Goal: Subscribe to service/newsletter

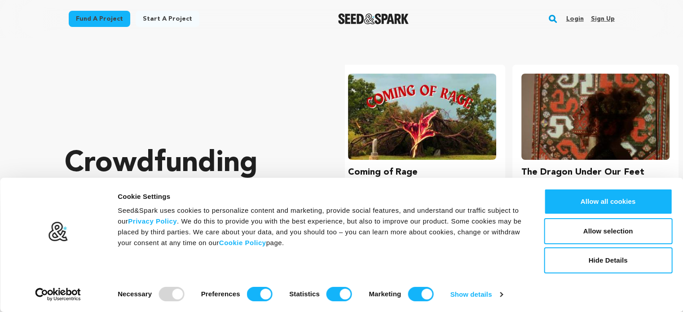
scroll to position [0, 180]
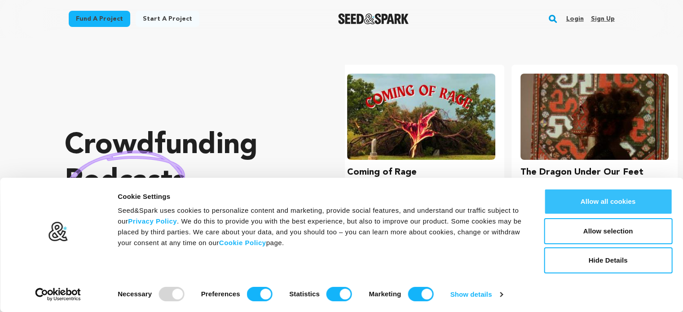
click at [615, 199] on button "Allow all cookies" at bounding box center [608, 202] width 128 height 26
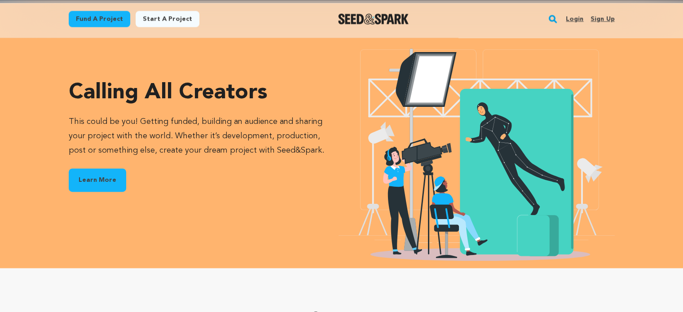
scroll to position [0, 0]
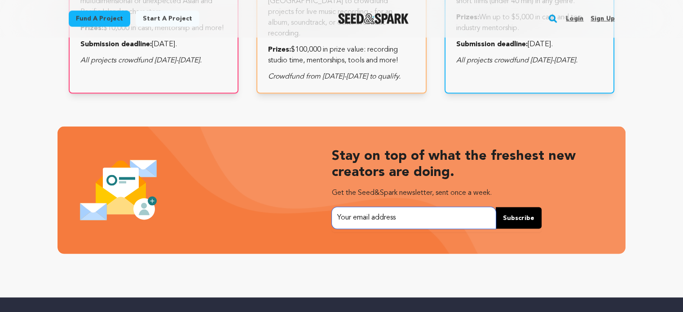
click at [367, 220] on input "email" at bounding box center [414, 218] width 164 height 22
type input "warren.westcott@gmail.com"
click at [458, 214] on input "warren.westcott@gmail.com" at bounding box center [414, 218] width 164 height 22
click at [527, 217] on span "Subscribe" at bounding box center [518, 218] width 31 height 9
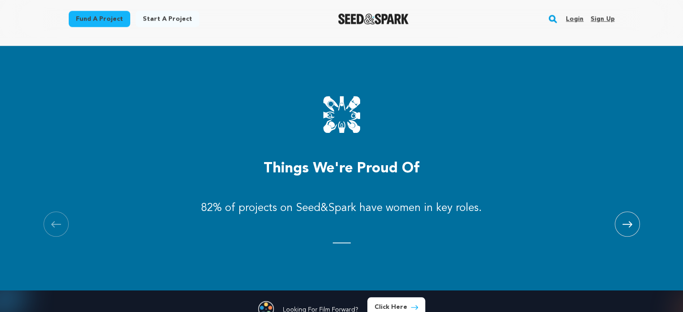
click at [629, 222] on icon at bounding box center [627, 224] width 10 height 6
click at [628, 223] on icon at bounding box center [627, 224] width 10 height 7
click at [50, 219] on span at bounding box center [56, 223] width 25 height 25
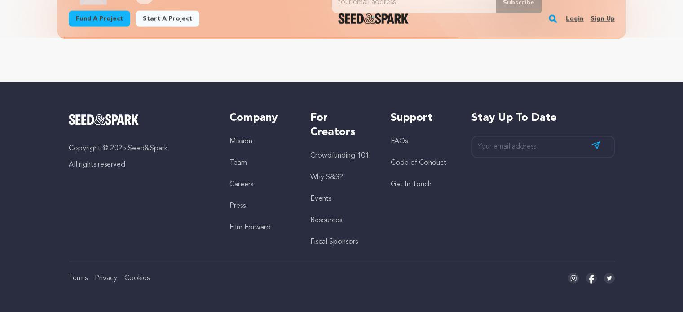
click at [341, 154] on link "Crowdfunding 101" at bounding box center [339, 155] width 59 height 7
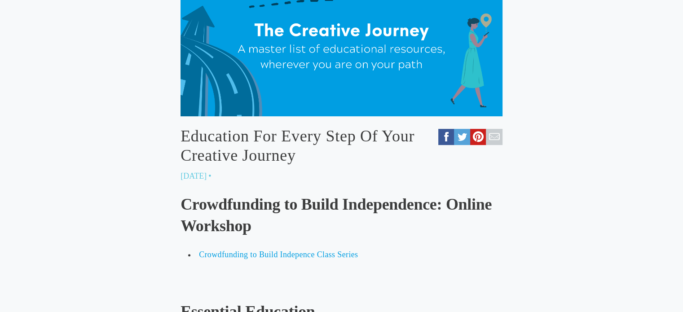
scroll to position [239, 0]
click at [447, 133] on link at bounding box center [446, 137] width 16 height 16
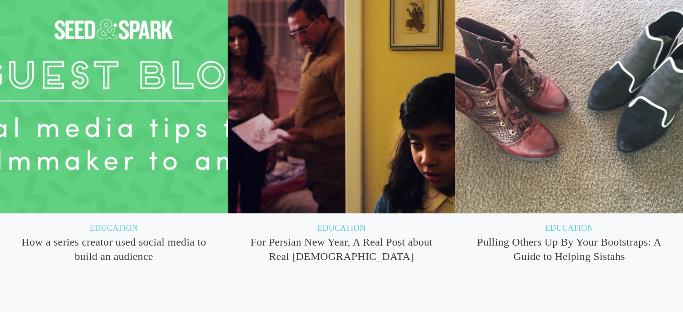
scroll to position [4782, 0]
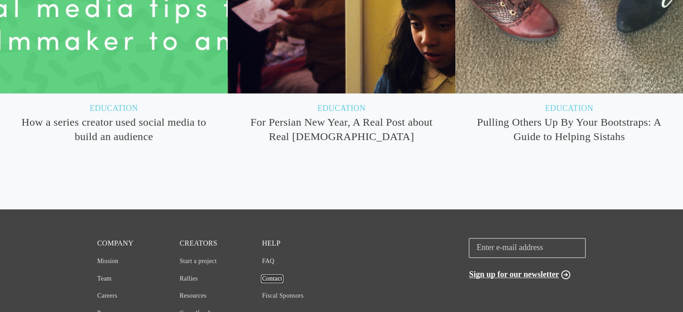
click at [270, 275] on link "Contact" at bounding box center [272, 278] width 21 height 7
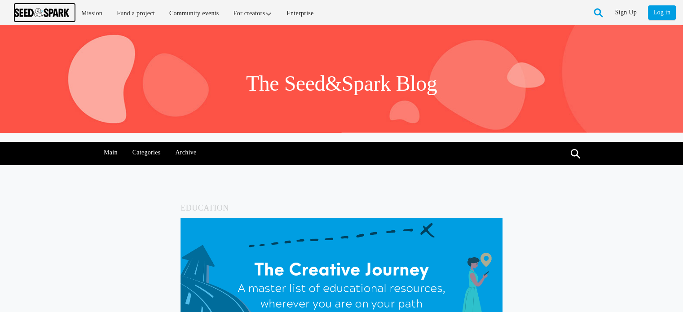
click at [37, 12] on img at bounding box center [41, 12] width 55 height 9
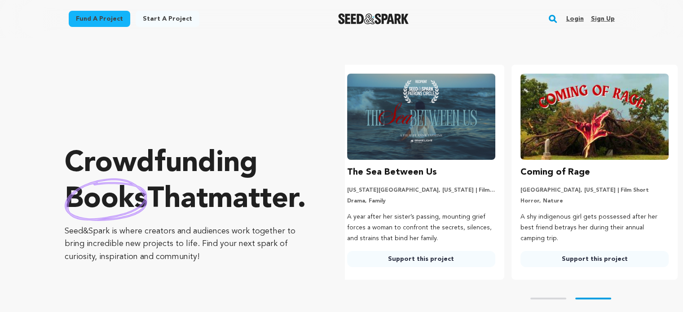
scroll to position [0, 180]
